Goal: Task Accomplishment & Management: Complete application form

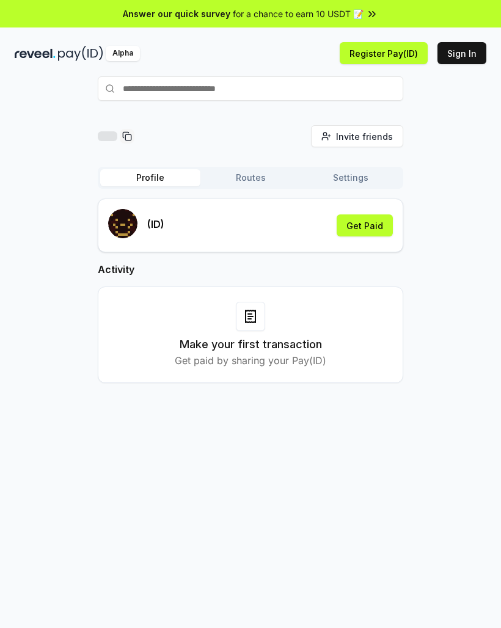
click at [382, 54] on button "Register Pay(ID)" at bounding box center [384, 53] width 88 height 22
click at [373, 228] on button "Get Paid" at bounding box center [364, 225] width 56 height 22
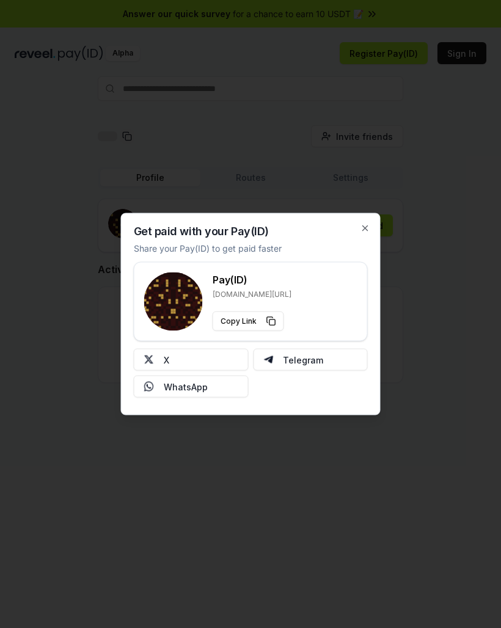
click at [222, 356] on button "X" at bounding box center [191, 360] width 115 height 22
click at [361, 229] on icon "button" at bounding box center [365, 229] width 10 height 10
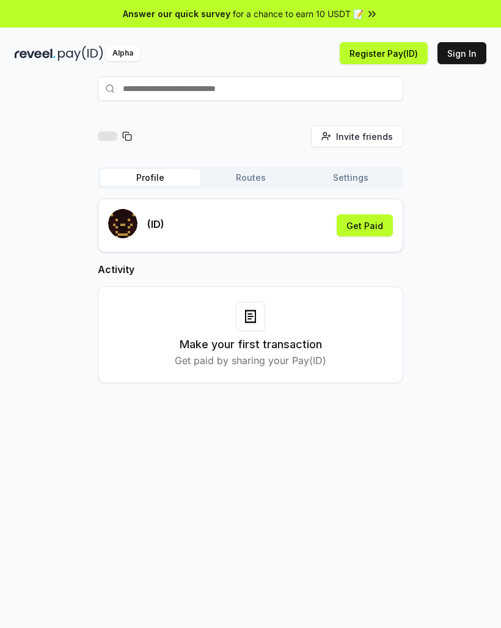
click at [258, 329] on div at bounding box center [250, 316] width 29 height 29
click at [280, 341] on h3 "Make your first transaction" at bounding box center [251, 344] width 142 height 17
click at [373, 224] on button "Get Paid" at bounding box center [364, 225] width 56 height 22
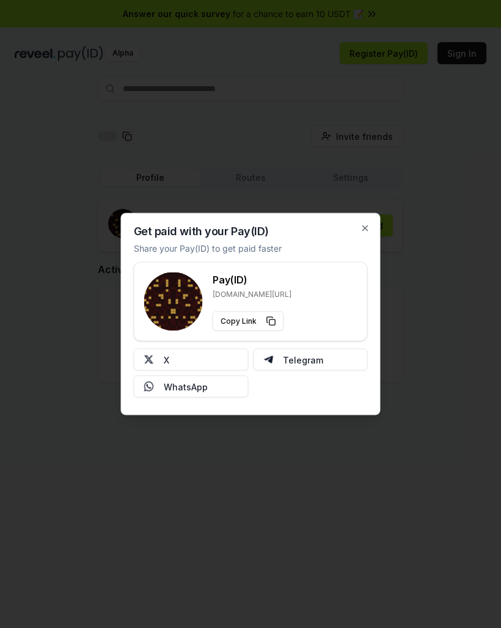
click at [363, 229] on icon "button" at bounding box center [365, 229] width 10 height 10
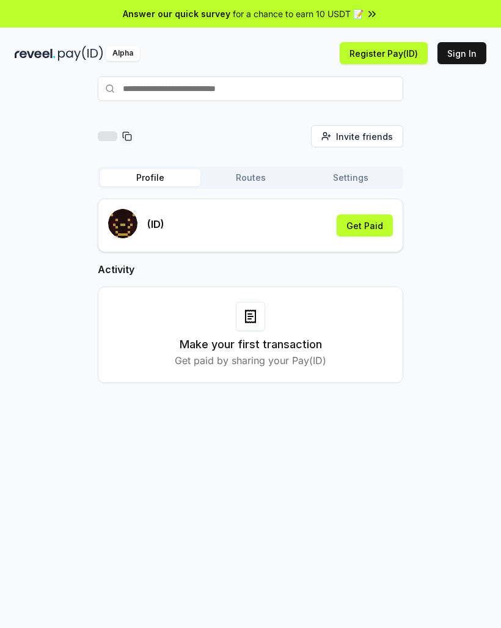
click at [368, 229] on button "Get Paid" at bounding box center [364, 225] width 56 height 22
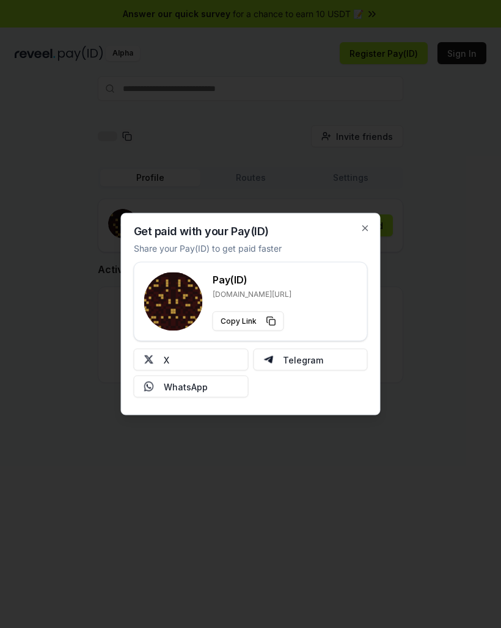
click at [352, 223] on div "Get paid with your Pay(ID) Share your Pay(ID) to get paid faster Pay(ID) [DOMAI…" at bounding box center [251, 314] width 260 height 202
click at [208, 360] on button "X" at bounding box center [191, 360] width 115 height 22
click at [365, 233] on icon "button" at bounding box center [365, 229] width 10 height 10
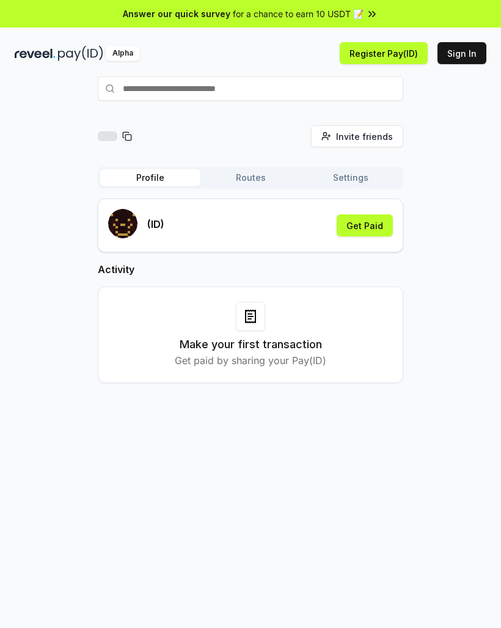
click at [263, 181] on button "Routes" at bounding box center [250, 177] width 100 height 17
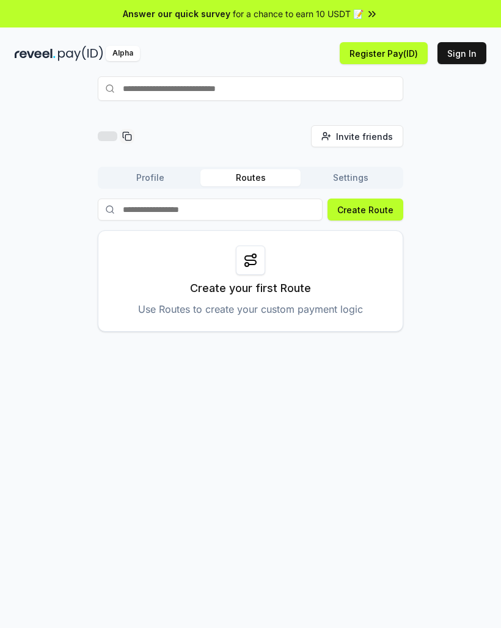
click at [352, 177] on button "Settings" at bounding box center [350, 177] width 100 height 17
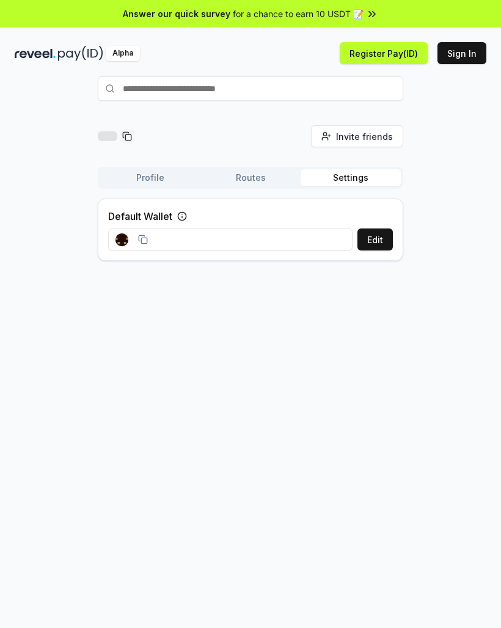
click at [139, 173] on button "Profile" at bounding box center [150, 177] width 100 height 17
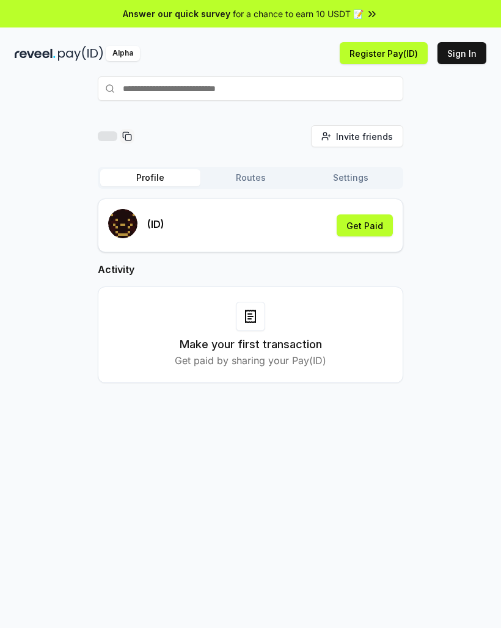
click at [357, 180] on button "Settings" at bounding box center [350, 177] width 100 height 17
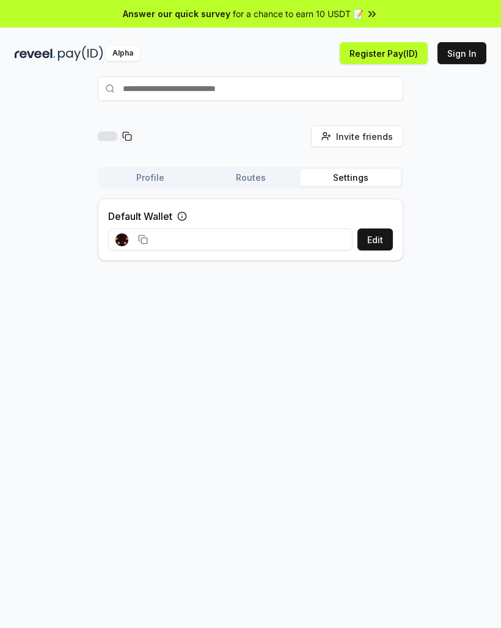
click at [289, 238] on input at bounding box center [230, 239] width 244 height 22
click at [144, 234] on icon at bounding box center [143, 239] width 10 height 10
click at [148, 238] on div at bounding box center [131, 239] width 47 height 27
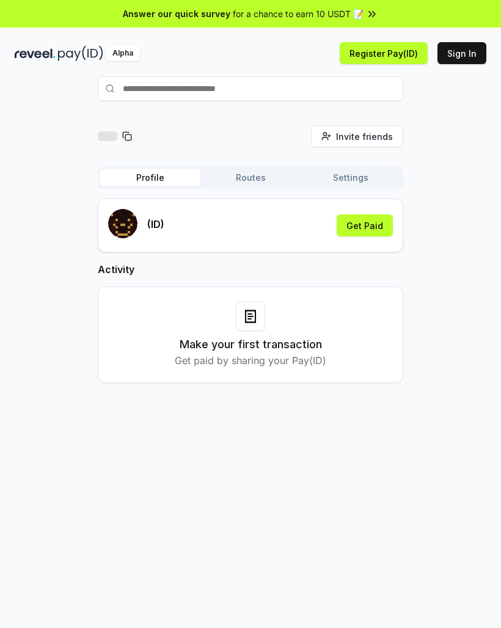
click at [277, 319] on div "Make your first transaction Get paid by sharing your Pay(ID)" at bounding box center [250, 335] width 275 height 66
click at [268, 310] on div "Make your first transaction Get paid by sharing your Pay(ID)" at bounding box center [250, 335] width 275 height 66
click at [267, 310] on div "Make your first transaction Get paid by sharing your Pay(ID)" at bounding box center [250, 335] width 275 height 66
click at [269, 317] on div "Make your first transaction Get paid by sharing your Pay(ID)" at bounding box center [250, 335] width 275 height 66
click at [371, 225] on button "Get Paid" at bounding box center [364, 225] width 56 height 22
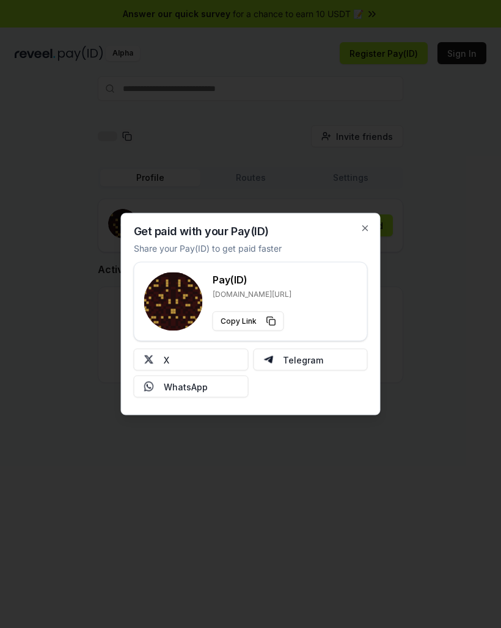
click at [362, 226] on icon "button" at bounding box center [365, 229] width 10 height 10
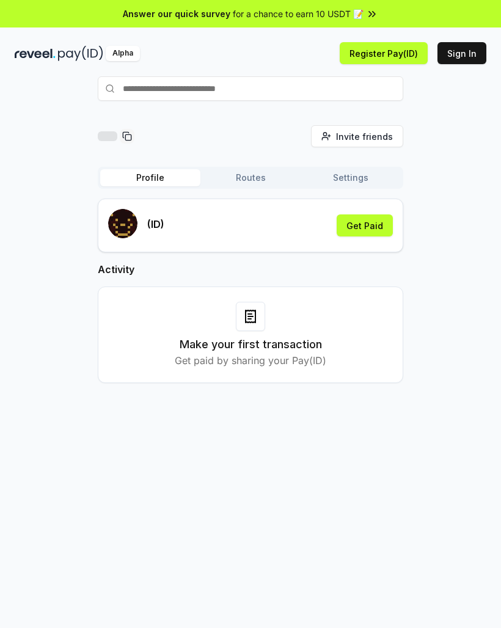
click at [462, 51] on button "Sign In" at bounding box center [461, 53] width 49 height 22
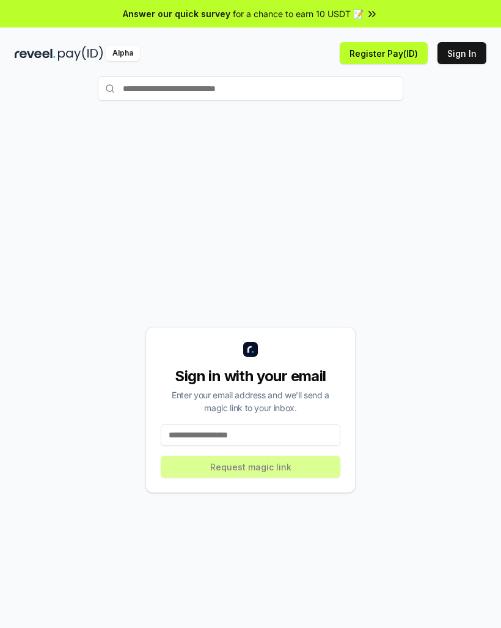
click at [401, 61] on button "Register Pay(ID)" at bounding box center [384, 53] width 88 height 22
click at [396, 54] on button "Register Pay(ID)" at bounding box center [384, 53] width 88 height 22
click at [200, 89] on input "text" at bounding box center [250, 88] width 305 height 24
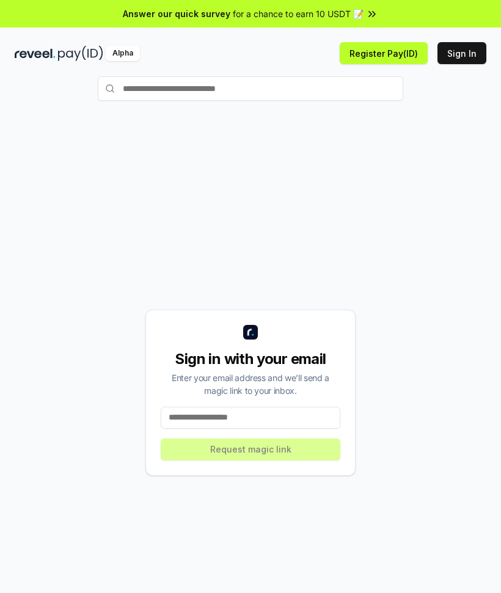
click at [388, 58] on button "Register Pay(ID)" at bounding box center [384, 53] width 88 height 22
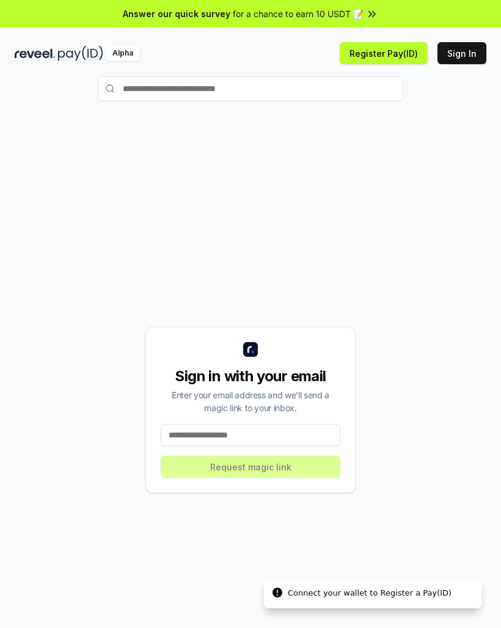
click at [387, 85] on input "text" at bounding box center [250, 88] width 305 height 24
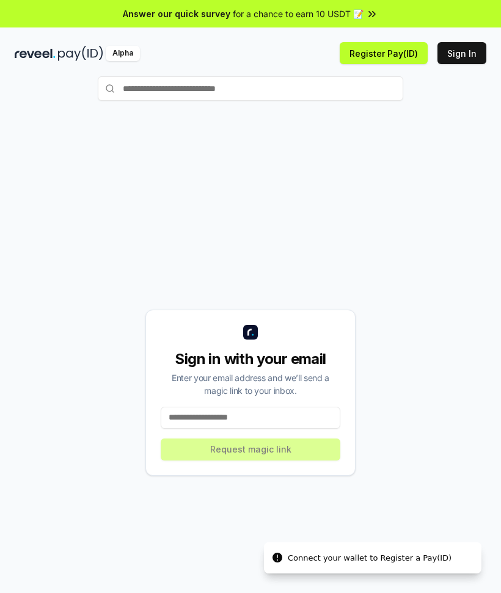
click at [392, 21] on div "Answer our quick survey for a chance to earn 10 USDT 📝" at bounding box center [250, 13] width 501 height 27
click at [391, 20] on div "Answer our quick survey for a chance to earn 10 USDT 📝" at bounding box center [250, 13] width 501 height 27
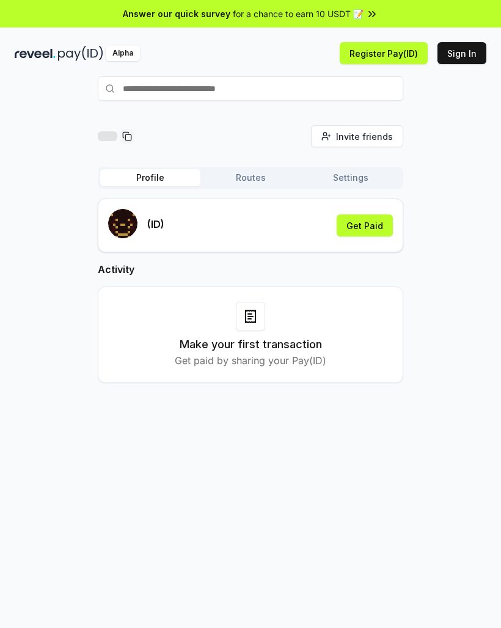
click at [255, 322] on icon at bounding box center [250, 316] width 10 height 12
click at [264, 314] on div at bounding box center [250, 316] width 29 height 29
click at [267, 314] on div "Make your first transaction Get paid by sharing your Pay(ID)" at bounding box center [250, 335] width 275 height 66
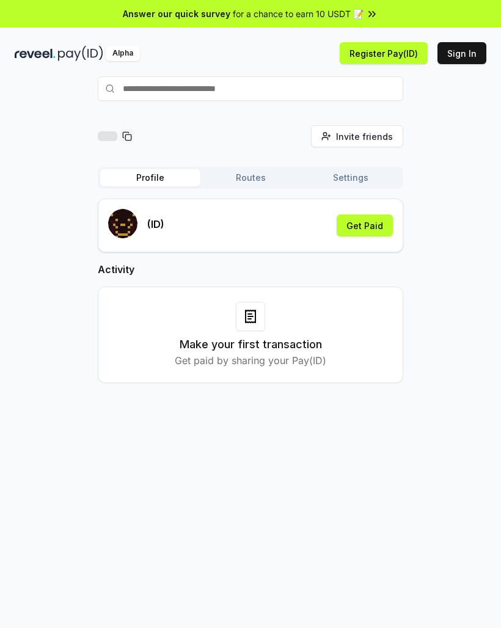
click at [264, 337] on h3 "Make your first transaction" at bounding box center [251, 344] width 142 height 17
click at [264, 336] on h3 "Make your first transaction" at bounding box center [251, 344] width 142 height 17
click at [262, 349] on h3 "Make your first transaction" at bounding box center [251, 344] width 142 height 17
click at [129, 140] on rect at bounding box center [127, 136] width 5 height 5
click at [129, 140] on icon at bounding box center [127, 136] width 10 height 10
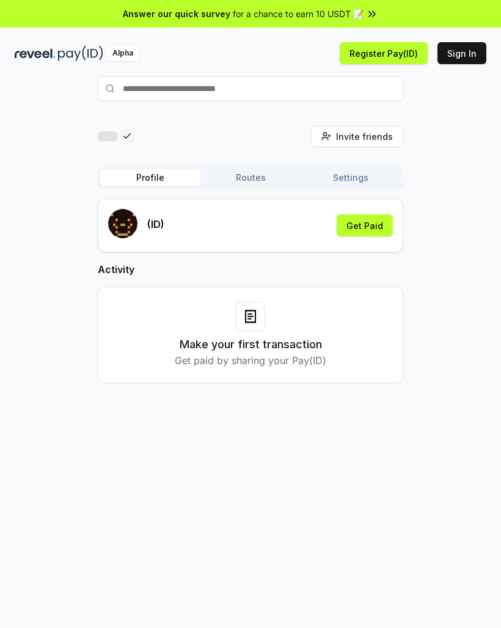
click at [249, 333] on div "Make your first transaction Get paid by sharing your Pay(ID)" at bounding box center [250, 335] width 275 height 66
click at [263, 312] on div at bounding box center [250, 316] width 29 height 29
click at [263, 313] on div at bounding box center [250, 316] width 29 height 29
click at [262, 318] on div at bounding box center [250, 316] width 29 height 29
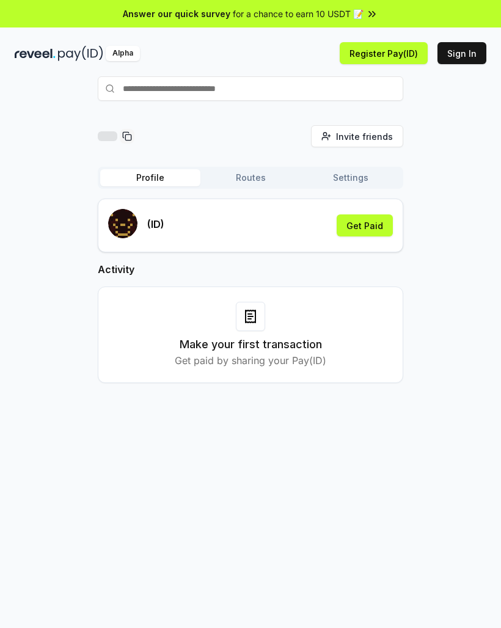
click at [383, 222] on button "Get Paid" at bounding box center [364, 225] width 56 height 22
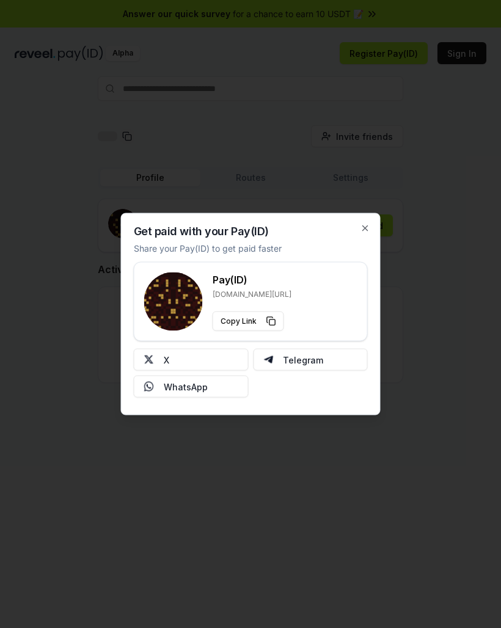
click at [369, 224] on icon "button" at bounding box center [365, 229] width 10 height 10
